Goal: Information Seeking & Learning: Learn about a topic

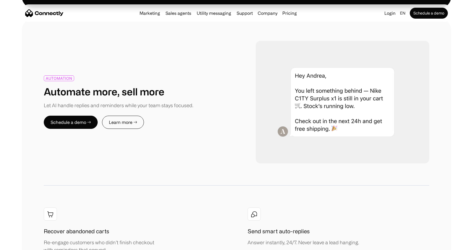
scroll to position [604, 0]
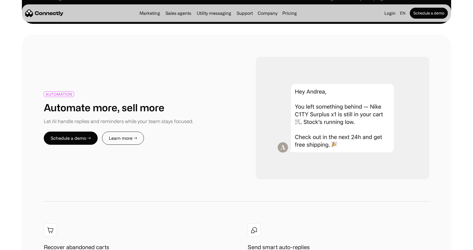
click at [60, 94] on div "AUTOMATION" at bounding box center [59, 94] width 27 height 4
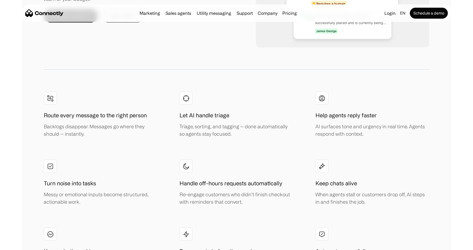
scroll to position [1068, 0]
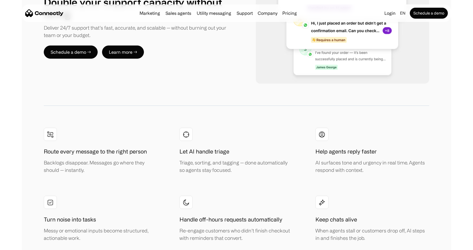
click at [112, 55] on link "Learn more →" at bounding box center [123, 51] width 42 height 13
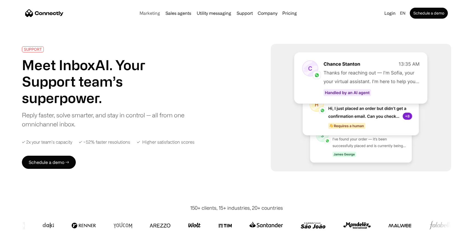
click at [145, 14] on link "Marketing" at bounding box center [149, 13] width 25 height 4
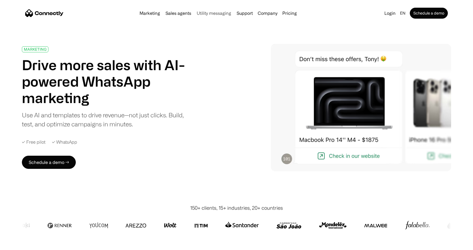
click at [206, 13] on link "Utility messaging" at bounding box center [214, 13] width 39 height 4
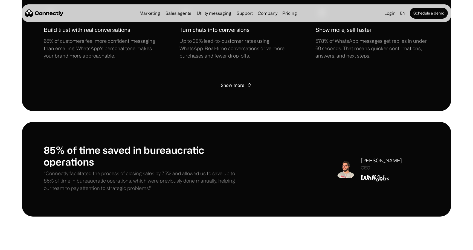
scroll to position [452, 0]
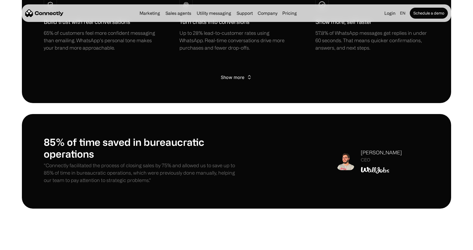
click at [233, 79] on div "Show more" at bounding box center [233, 77] width 24 height 8
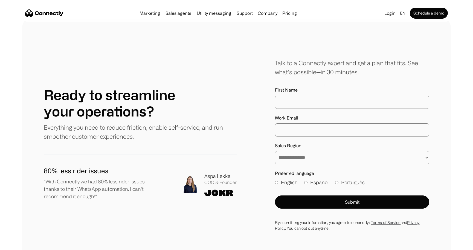
scroll to position [1295, 0]
click at [287, 138] on div "**********" at bounding box center [352, 137] width 154 height 101
click at [287, 135] on div "**********" at bounding box center [352, 137] width 154 height 101
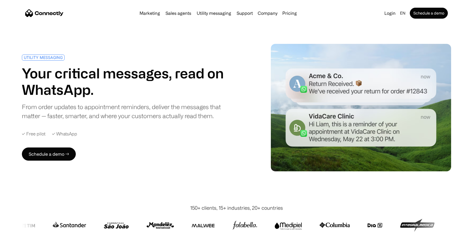
scroll to position [0, 0]
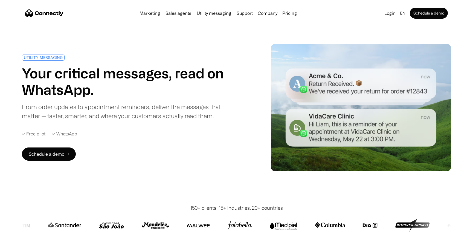
click at [54, 13] on img "home" at bounding box center [44, 13] width 38 height 8
